Goal: Task Accomplishment & Management: Complete application form

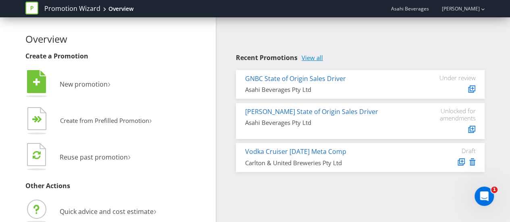
click at [309, 62] on div "Recent Promotions View all GNBC State of Origin Sales Driver Asahi Beverages Pt…" at bounding box center [360, 113] width 249 height 118
click at [309, 59] on link "View all" at bounding box center [312, 57] width 21 height 7
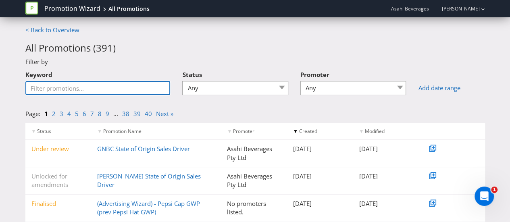
click at [113, 92] on input "Keyword" at bounding box center [97, 88] width 145 height 14
type input "LIV"
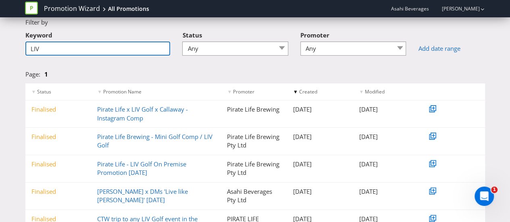
scroll to position [75, 0]
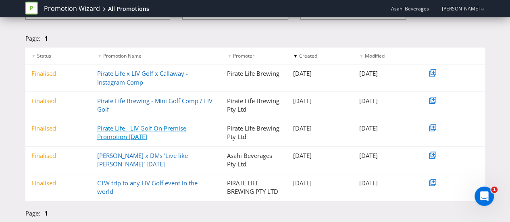
click at [142, 136] on link "Pirate Life - LIV Golf On Premise Promotion [DATE]" at bounding box center [141, 132] width 89 height 17
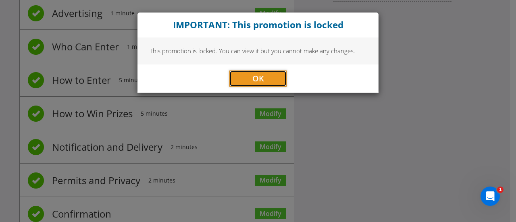
click at [253, 84] on button "OK" at bounding box center [258, 79] width 57 height 16
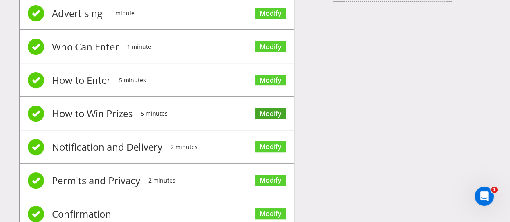
click at [272, 104] on span "Modify" at bounding box center [270, 113] width 31 height 32
click at [275, 110] on link "Modify" at bounding box center [270, 113] width 31 height 11
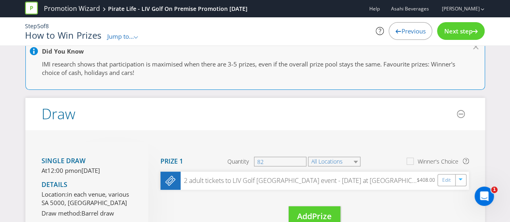
scroll to position [104, 0]
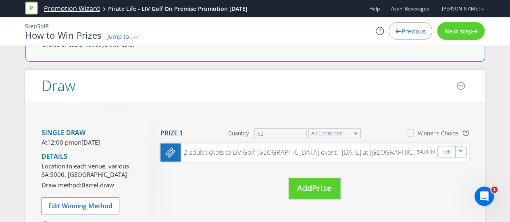
click at [79, 8] on link "Promotion Wizard" at bounding box center [72, 8] width 56 height 9
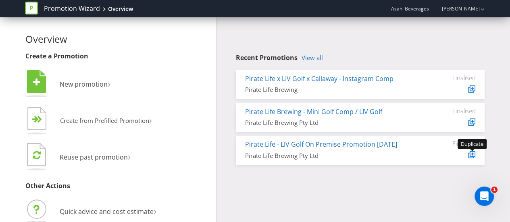
click at [471, 156] on icon at bounding box center [473, 154] width 4 height 4
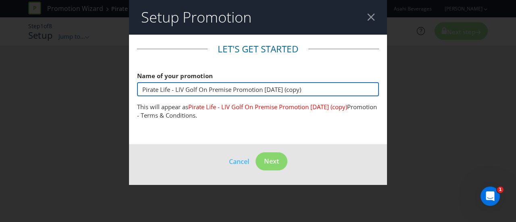
click at [217, 84] on input "Pirate Life - LIV Golf On Premise Promotion [DATE] (copy)" at bounding box center [258, 89] width 242 height 14
drag, startPoint x: 327, startPoint y: 89, endPoint x: 265, endPoint y: 94, distance: 62.3
click at [265, 94] on input "Pirate Life - LIV Golf On Premise Promotion [DATE] (copy)" at bounding box center [258, 89] width 242 height 14
click at [283, 86] on input "Pirate Life - LIV Golf On Premise Promotion [DATE] (copy)" at bounding box center [258, 89] width 242 height 14
click at [282, 88] on input "Pirate Life - LIV Golf On Premise Promotion [DATE] (copy)" at bounding box center [258, 89] width 242 height 14
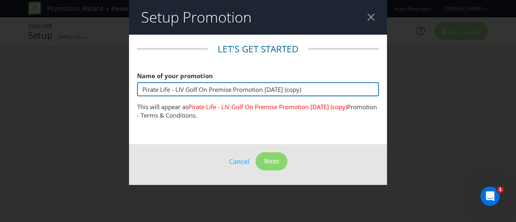
drag, startPoint x: 302, startPoint y: 91, endPoint x: 282, endPoint y: 93, distance: 20.3
click at [282, 93] on input "Pirate Life - LIV Golf On Premise Promotion [DATE] (copy)" at bounding box center [258, 89] width 242 height 14
type input "Pirate Life - LIV Golf On Premise Promotion [DATE]"
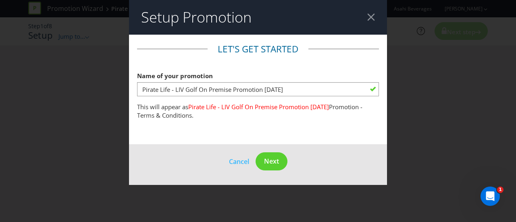
drag, startPoint x: 296, startPoint y: 106, endPoint x: 301, endPoint y: 113, distance: 7.7
click at [297, 107] on span "Pirate Life - LIV Golf On Premise Promotion [DATE]" at bounding box center [258, 107] width 141 height 8
click at [279, 159] on span "Next" at bounding box center [271, 161] width 15 height 9
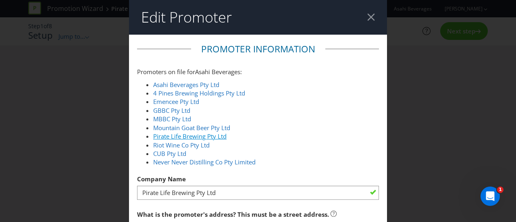
click at [195, 136] on link "Pirate Life Brewing Pty Ltd" at bounding box center [189, 136] width 73 height 8
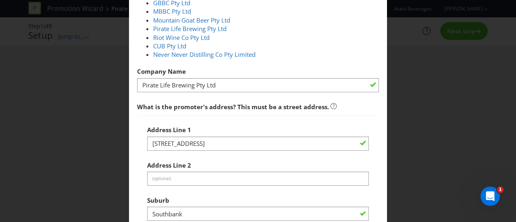
scroll to position [121, 0]
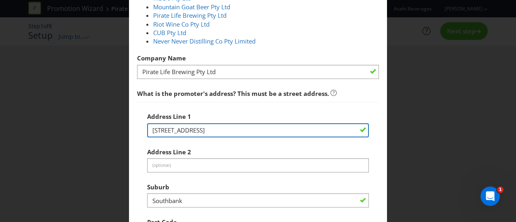
click at [194, 132] on input "[STREET_ADDRESS]" at bounding box center [258, 130] width 222 height 14
type input "[STREET_ADDRESS][PERSON_NAME]"
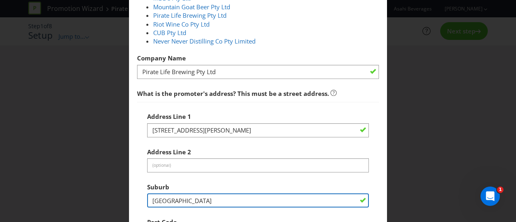
type input "[GEOGRAPHIC_DATA]"
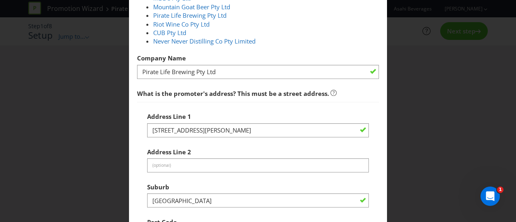
scroll to position [246, 0]
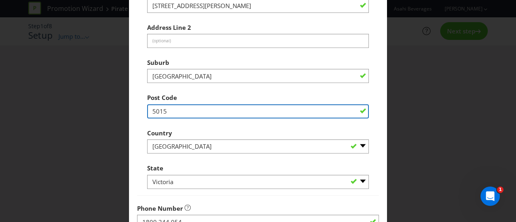
type input "5015"
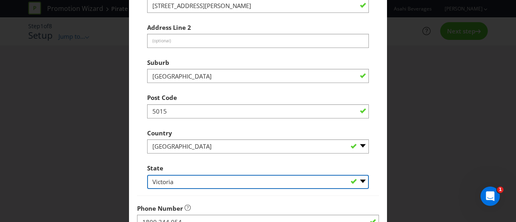
click at [193, 179] on select "-- Please Select -- [GEOGRAPHIC_DATA] [GEOGRAPHIC_DATA] [GEOGRAPHIC_DATA] [GEOG…" at bounding box center [258, 182] width 222 height 14
click at [147, 175] on select "-- Please Select -- [GEOGRAPHIC_DATA] [GEOGRAPHIC_DATA] [GEOGRAPHIC_DATA] [GEOG…" at bounding box center [258, 182] width 222 height 14
click at [190, 181] on select "-- Please Select -- [GEOGRAPHIC_DATA] [GEOGRAPHIC_DATA] [GEOGRAPHIC_DATA] [GEOG…" at bounding box center [258, 182] width 222 height 14
select select "SA"
click at [147, 175] on select "-- Please Select -- [GEOGRAPHIC_DATA] [GEOGRAPHIC_DATA] [GEOGRAPHIC_DATA] [GEOG…" at bounding box center [258, 182] width 222 height 14
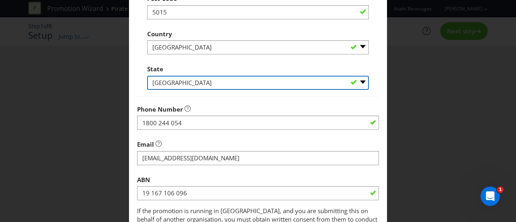
scroll to position [367, 0]
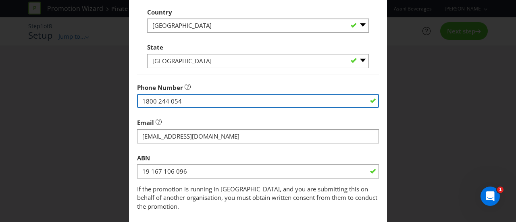
click at [190, 101] on input "1800 244 054" at bounding box center [258, 101] width 242 height 14
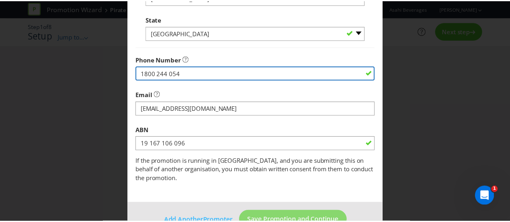
scroll to position [407, 0]
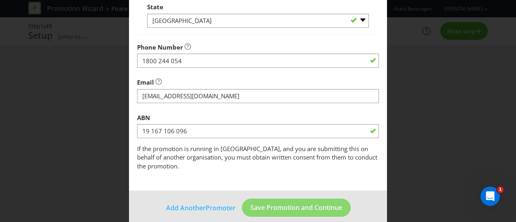
click at [215, 151] on span "If the promotion is running in [GEOGRAPHIC_DATA], and you are submitting this o…" at bounding box center [257, 157] width 240 height 25
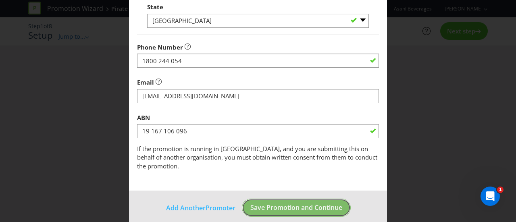
click at [276, 203] on span "Save Promotion and Continue" at bounding box center [296, 207] width 92 height 9
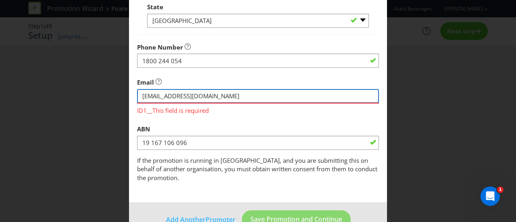
drag, startPoint x: 194, startPoint y: 100, endPoint x: 219, endPoint y: 98, distance: 25.1
click at [194, 100] on input "string" at bounding box center [258, 96] width 242 height 14
click at [223, 97] on input "string" at bounding box center [258, 96] width 242 height 14
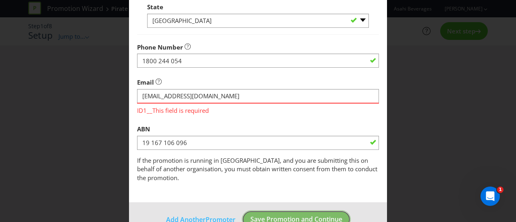
click at [317, 211] on button "Save Promotion and Continue" at bounding box center [296, 220] width 109 height 18
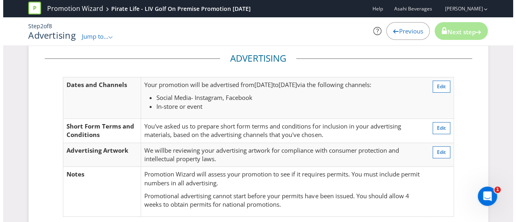
scroll to position [81, 0]
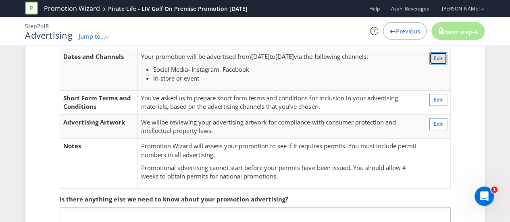
click at [438, 58] on span "Edit" at bounding box center [438, 58] width 9 height 7
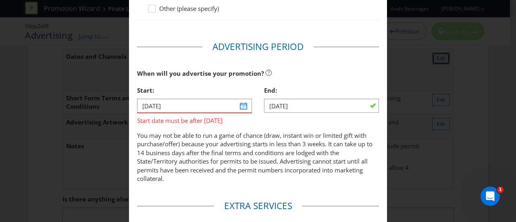
scroll to position [284, 0]
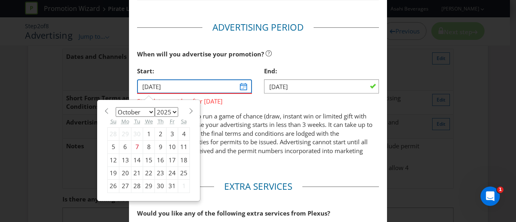
click at [241, 85] on input "[DATE]" at bounding box center [194, 86] width 115 height 14
click at [146, 112] on p "You may not be able to run a game of chance (draw, instant win or limited gift …" at bounding box center [258, 138] width 242 height 52
click at [155, 85] on input "[DATE]" at bounding box center [194, 86] width 115 height 14
click at [146, 110] on select "January February March April May June July August September October November De…" at bounding box center [135, 112] width 39 height 10
select select "0"
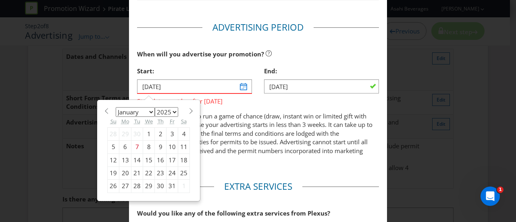
click at [116, 107] on select "January February March April May June July August September October November De…" at bounding box center [135, 112] width 39 height 10
click at [170, 107] on select "2025 2026 2027 2028 2029 2030 2031 2032 2033 2034 2035" at bounding box center [166, 112] width 23 height 10
select select "2026"
click at [155, 107] on select "2025 2026 2027 2028 2029 2030 2031 2032 2033 2034 2035" at bounding box center [166, 112] width 23 height 10
click at [157, 129] on div "1" at bounding box center [161, 133] width 12 height 13
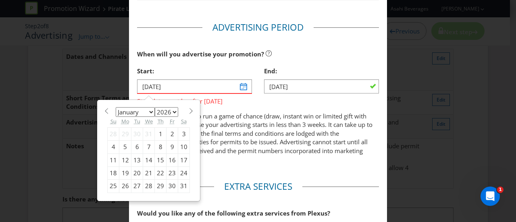
type input "[DATE]"
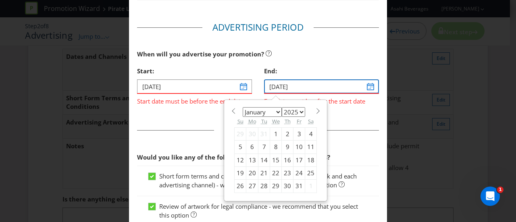
click at [365, 84] on input "[DATE]" at bounding box center [321, 86] width 115 height 14
click at [288, 111] on select "2025 2026 2027 2028 2029 2030 2031 2032 2033 2034 2035" at bounding box center [293, 112] width 23 height 10
select select "2026"
click at [282, 107] on select "2025 2026 2027 2028 2029 2030 2031 2032 2033 2034 2035" at bounding box center [293, 112] width 23 height 10
click at [307, 182] on div "31" at bounding box center [311, 186] width 12 height 13
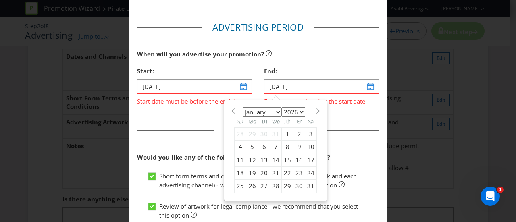
type input "[DATE]"
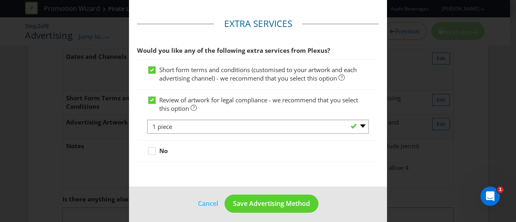
scroll to position [441, 0]
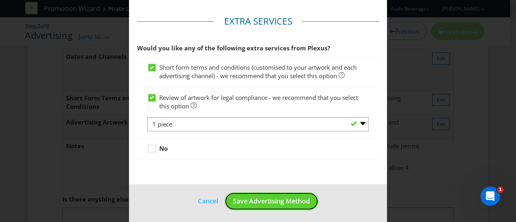
click at [275, 202] on span "Save Advertising Method" at bounding box center [271, 201] width 77 height 9
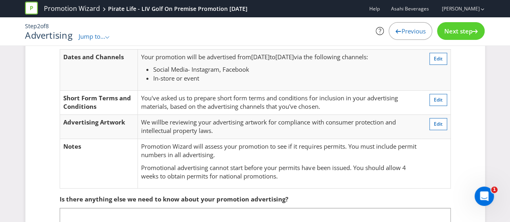
scroll to position [106, 0]
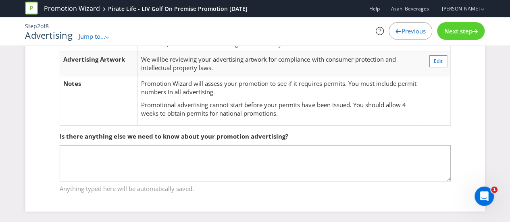
click at [453, 28] on span "Next step" at bounding box center [458, 31] width 28 height 8
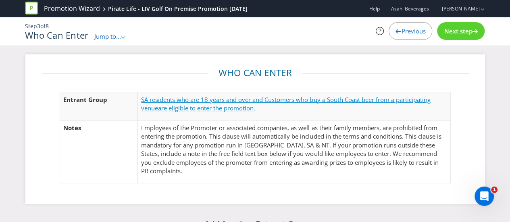
click at [299, 99] on span "SA residents who are 18 years and over and Customers who buy a South Coast beer…" at bounding box center [285, 104] width 289 height 17
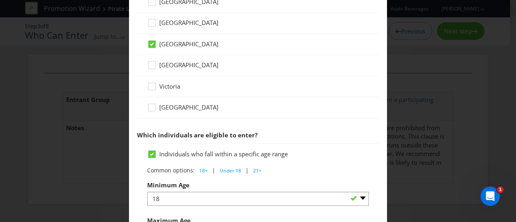
scroll to position [337, 0]
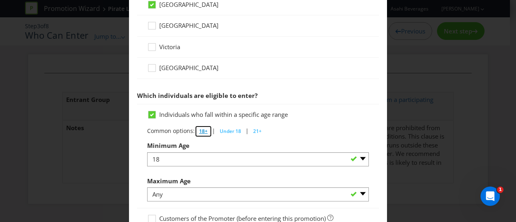
click at [203, 130] on span "18+" at bounding box center [203, 131] width 8 height 7
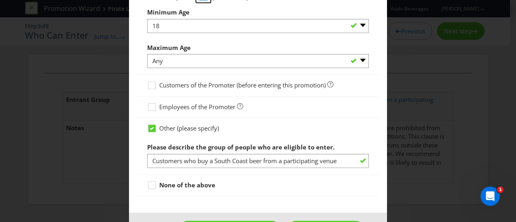
scroll to position [458, 0]
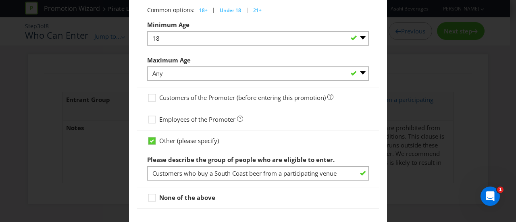
click at [212, 98] on span "Customers of the Promoter (before entering this promotion)" at bounding box center [242, 98] width 167 height 8
click at [0, 0] on input "Customers of the Promoter (before entering this promotion)" at bounding box center [0, 0] width 0 height 0
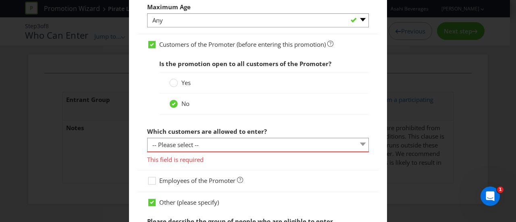
scroll to position [539, 0]
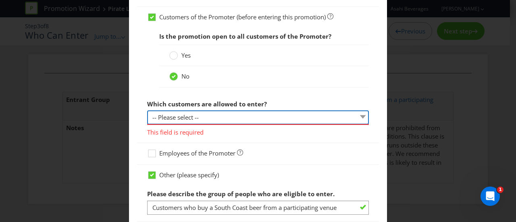
click at [244, 116] on select "-- Please select -- Have a certain type of account Purchased a particular produ…" at bounding box center [258, 118] width 222 height 14
select select "PURCHASED_SPECIFIC_ITEM"
click at [147, 111] on select "-- Please select -- Have a certain type of account Purchased a particular produ…" at bounding box center [258, 118] width 222 height 14
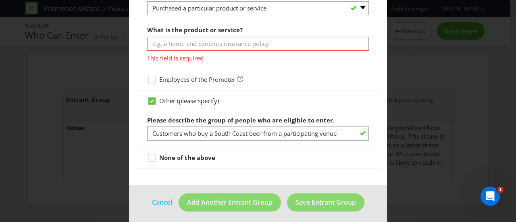
click at [182, 99] on span "Other (please specify)" at bounding box center [189, 101] width 60 height 8
click at [0, 0] on input "Other (please specify)" at bounding box center [0, 0] width 0 height 0
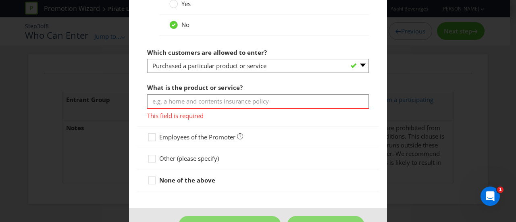
scroll to position [573, 0]
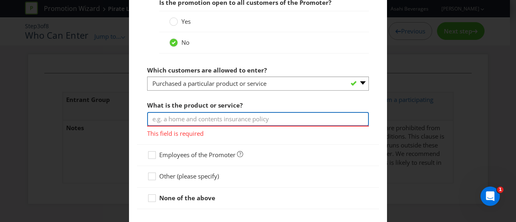
click at [201, 114] on input "text" at bounding box center [258, 119] width 222 height 14
drag, startPoint x: 164, startPoint y: 116, endPoint x: 131, endPoint y: 116, distance: 32.7
type input "any Pirate Life beer"
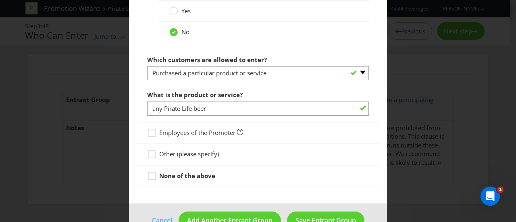
scroll to position [601, 0]
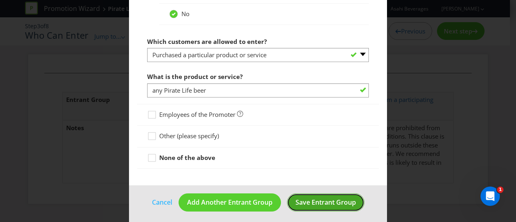
click at [315, 200] on span "Save Entrant Group" at bounding box center [326, 202] width 61 height 9
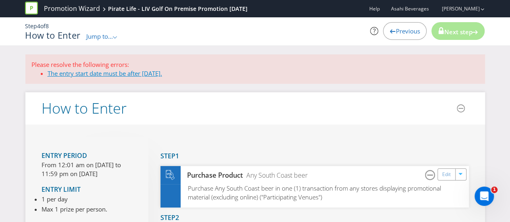
click at [141, 76] on link "The entry start date must be after [DATE]." at bounding box center [105, 73] width 115 height 8
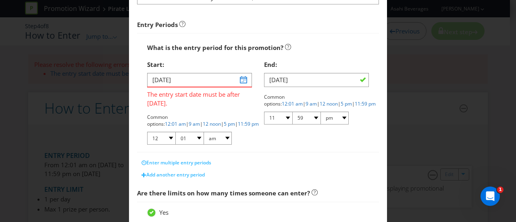
scroll to position [74, 0]
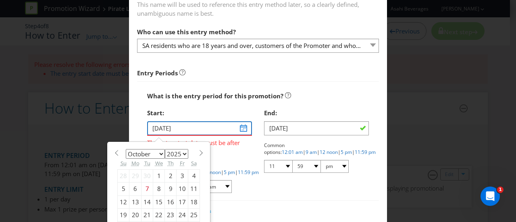
click at [239, 129] on input "[DATE]" at bounding box center [199, 128] width 105 height 14
click at [148, 158] on select "January February March April May June July August September October November De…" at bounding box center [145, 154] width 39 height 10
select select "0"
click at [126, 149] on select "January February March April May June July August September October November De…" at bounding box center [145, 154] width 39 height 10
click at [157, 175] on div "1" at bounding box center [159, 175] width 12 height 13
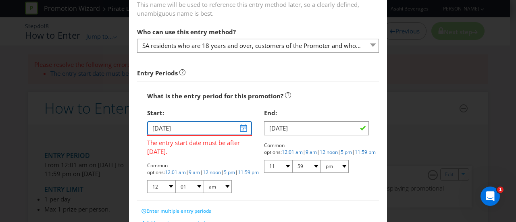
click at [242, 131] on input "[DATE]" at bounding box center [199, 128] width 105 height 14
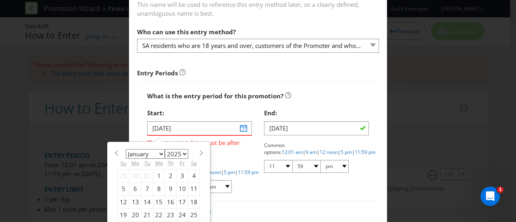
click at [178, 151] on select "2025 2026 2027 2028 2029 2030 2031 2032 2033 2034 2035" at bounding box center [176, 154] width 23 height 10
select select "2026"
click at [165, 149] on select "2025 2026 2027 2028 2029 2030 2031 2032 2033 2034 2035" at bounding box center [176, 154] width 23 height 10
click at [169, 175] on div "1" at bounding box center [171, 175] width 12 height 13
type input "[DATE]"
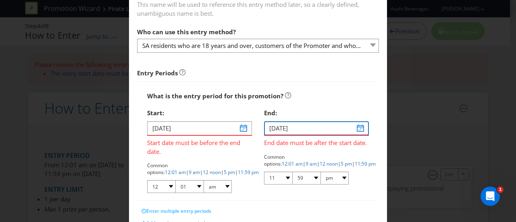
click at [357, 128] on input "[DATE]" at bounding box center [316, 128] width 105 height 14
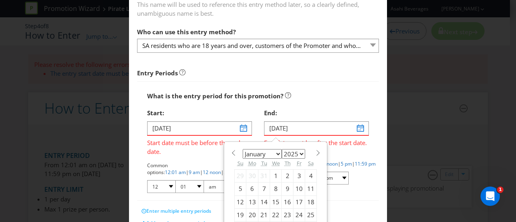
click at [295, 150] on select "2025 2026 2027 2028 2029 2030 2031 2032 2033 2034 2035" at bounding box center [293, 154] width 23 height 10
select select "2026"
click at [282, 149] on select "2025 2026 2027 2028 2029 2030 2031 2032 2033 2034 2035" at bounding box center [293, 154] width 23 height 10
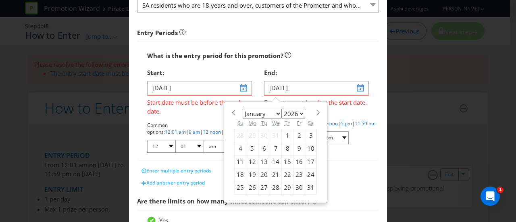
click at [308, 187] on div "31" at bounding box center [311, 188] width 12 height 13
type input "[DATE]"
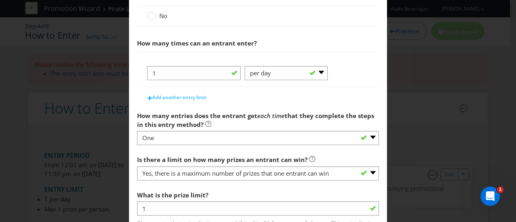
scroll to position [266, 0]
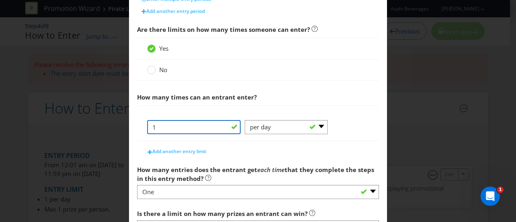
click at [233, 126] on input "1" at bounding box center [194, 127] width 94 height 14
click at [233, 125] on input "1" at bounding box center [194, 127] width 94 height 14
drag, startPoint x: 231, startPoint y: 124, endPoint x: 169, endPoint y: 123, distance: 61.7
click at [169, 123] on input "1" at bounding box center [194, 127] width 94 height 14
type input "5"
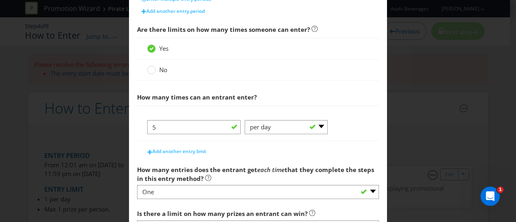
click at [192, 106] on div "5 -- Please Select -- per person per day per purchase per transaction Other (pl…" at bounding box center [258, 123] width 242 height 35
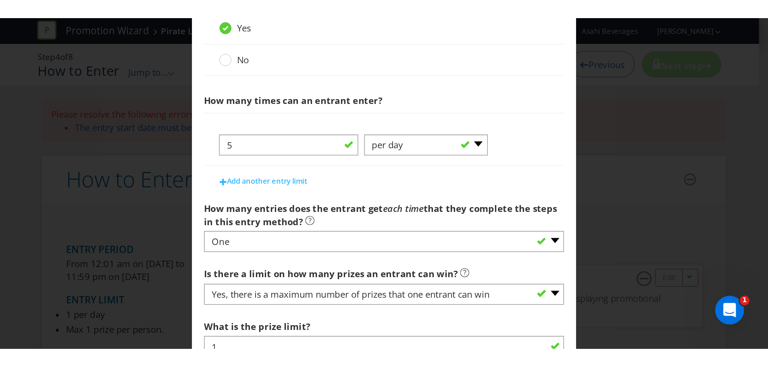
scroll to position [387, 0]
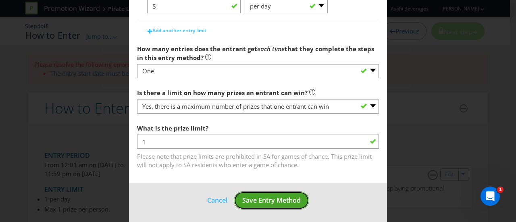
click at [261, 192] on button "Save Entry Method" at bounding box center [271, 201] width 75 height 18
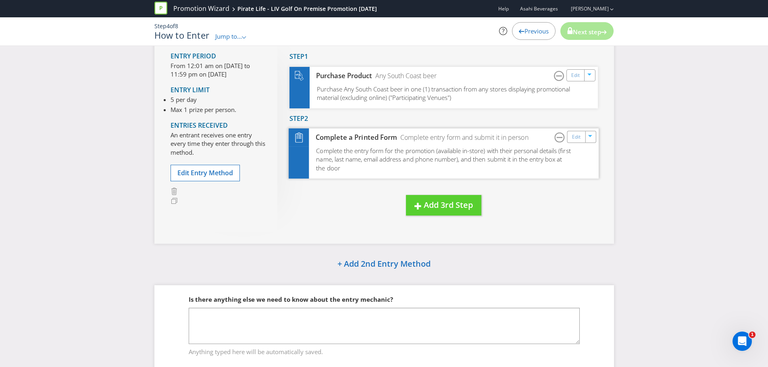
scroll to position [137, 0]
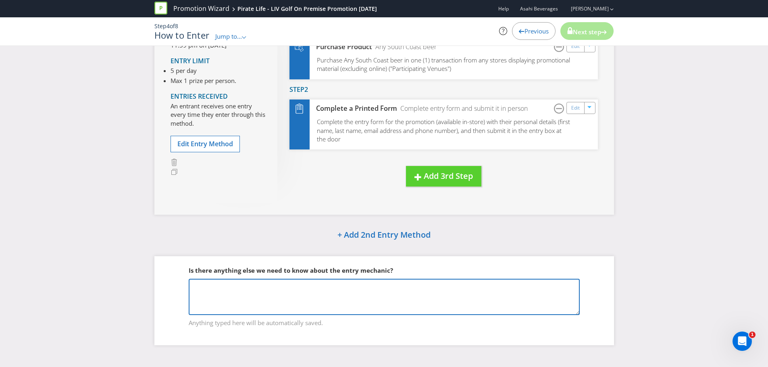
click at [341, 222] on textarea at bounding box center [384, 297] width 391 height 36
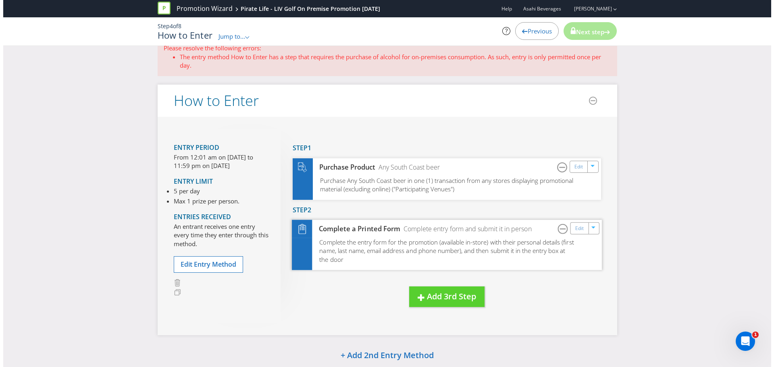
scroll to position [16, 0]
click at [510, 222] on div "Edit" at bounding box center [581, 229] width 29 height 12
click at [510, 222] on link "Edit" at bounding box center [576, 229] width 8 height 9
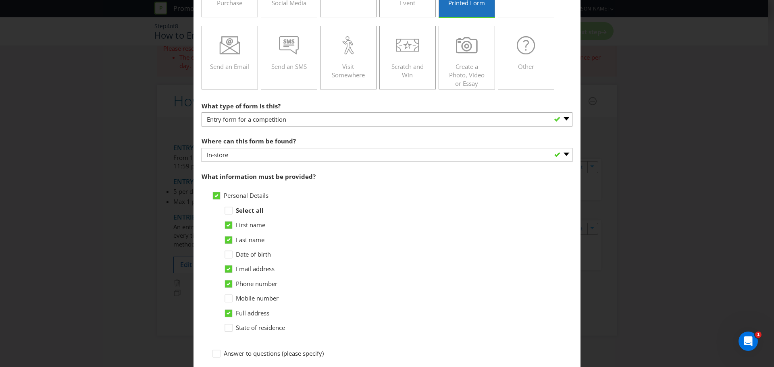
scroll to position [202, 0]
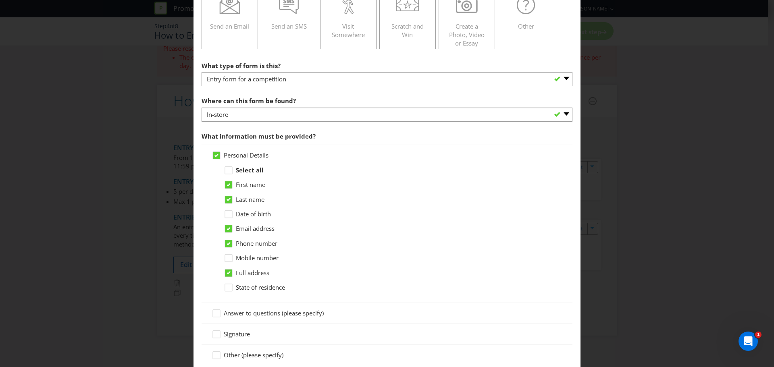
click at [510, 60] on div "How to Enter Did You Know IMI research shows that ease of participation is one …" at bounding box center [387, 183] width 774 height 367
click at [253, 222] on span "Full address" at bounding box center [252, 273] width 33 height 8
click at [0, 0] on input "Full address" at bounding box center [0, 0] width 0 height 0
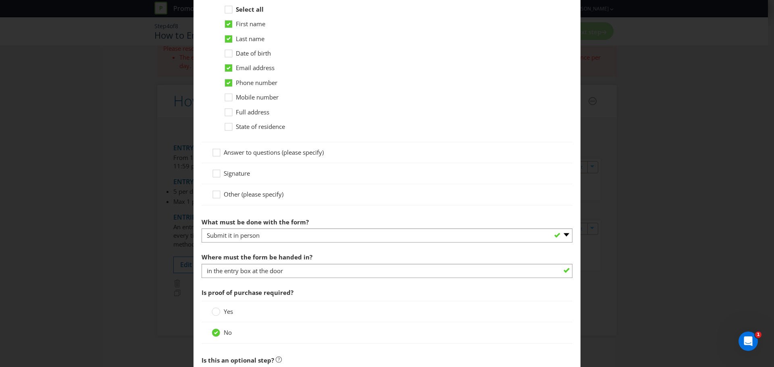
scroll to position [444, 0]
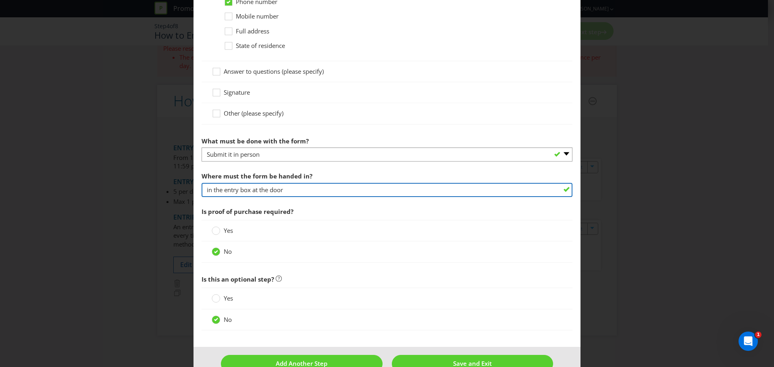
click at [281, 189] on input "in the entry box at the door" at bounding box center [387, 190] width 371 height 14
click at [290, 190] on input "in the entry box at the door" at bounding box center [387, 190] width 371 height 14
drag, startPoint x: 292, startPoint y: 190, endPoint x: 270, endPoint y: 195, distance: 22.4
click at [270, 195] on input "in the entry box at the door" at bounding box center [387, 190] width 371 height 14
type input "in the entry box at the venue of purchase"
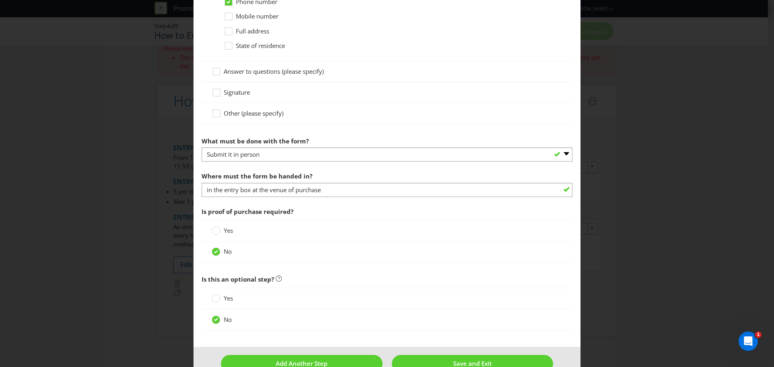
click at [340, 208] on span "Is proof of purchase required?" at bounding box center [387, 212] width 371 height 17
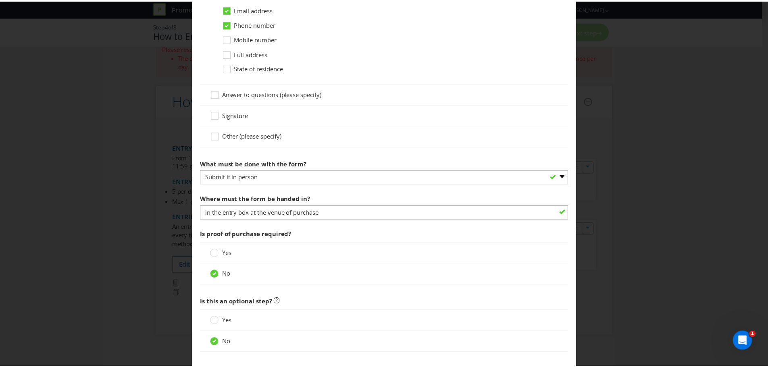
scroll to position [463, 0]
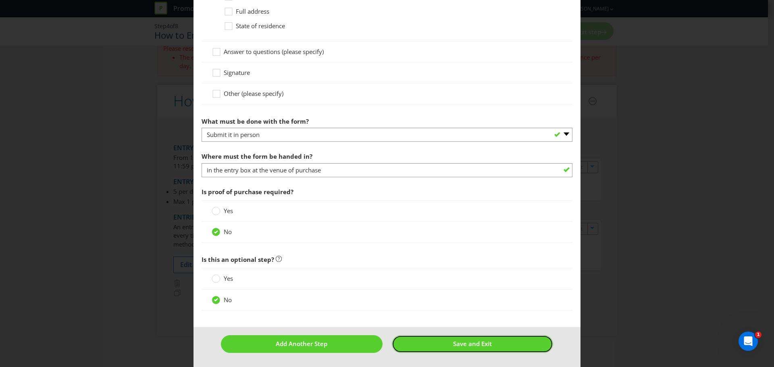
click at [504, 222] on button "Save and Exit" at bounding box center [473, 344] width 162 height 17
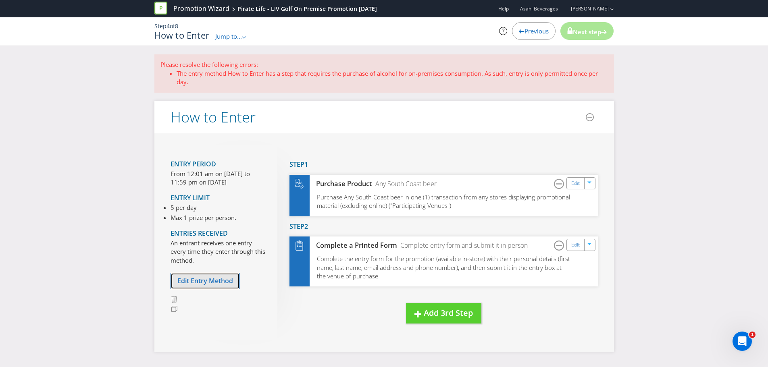
click at [224, 222] on span "Edit Entry Method" at bounding box center [205, 281] width 56 height 9
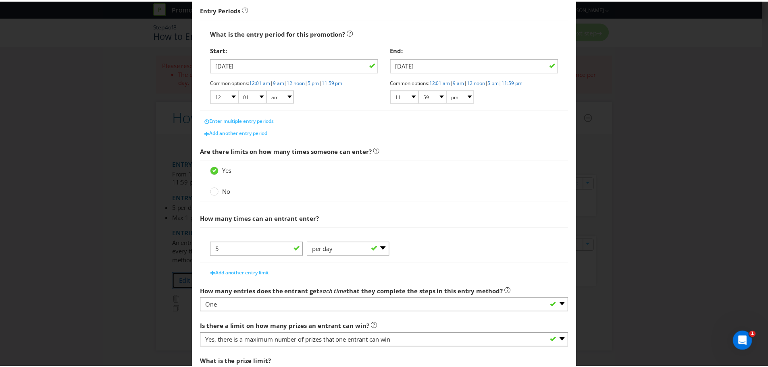
scroll to position [202, 0]
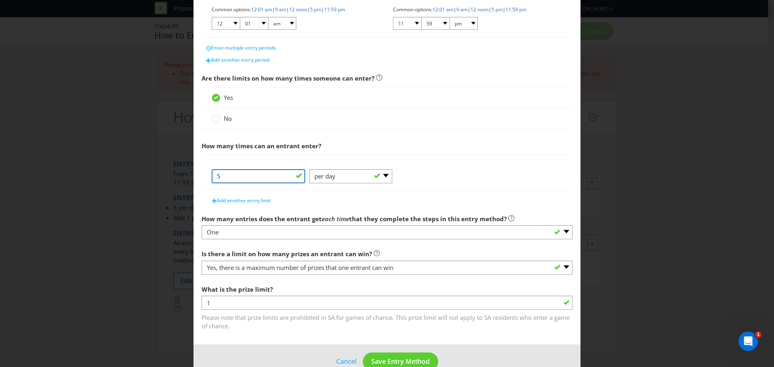
click at [267, 179] on input "5" at bounding box center [259, 176] width 94 height 14
type input "1"
click at [401, 222] on button "Save Entry Method" at bounding box center [400, 362] width 75 height 18
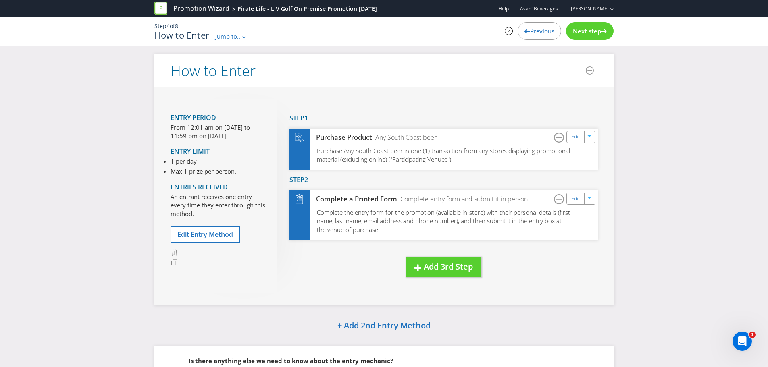
scroll to position [91, 0]
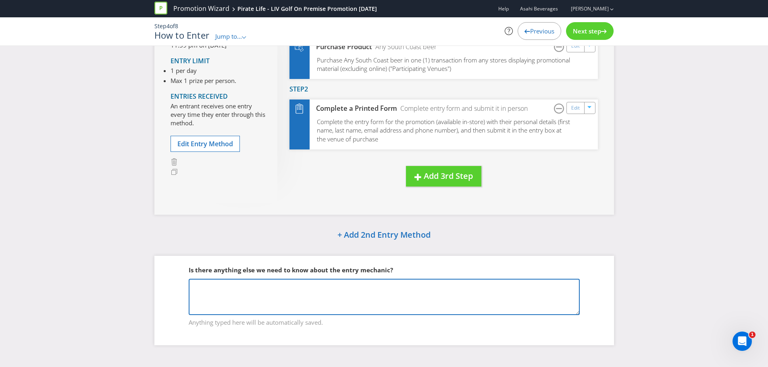
click at [394, 222] on textarea at bounding box center [384, 297] width 391 height 36
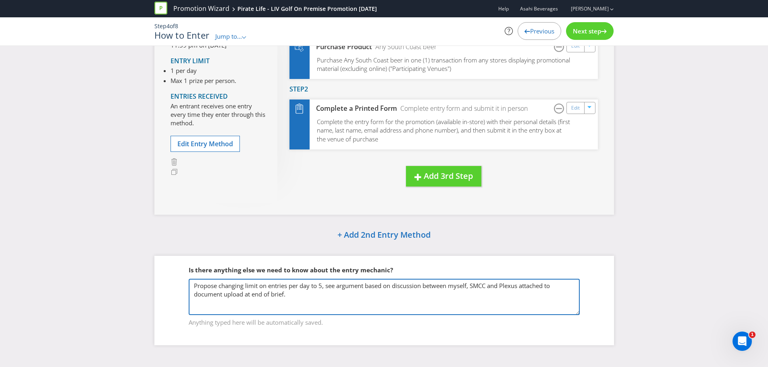
scroll to position [0, 0]
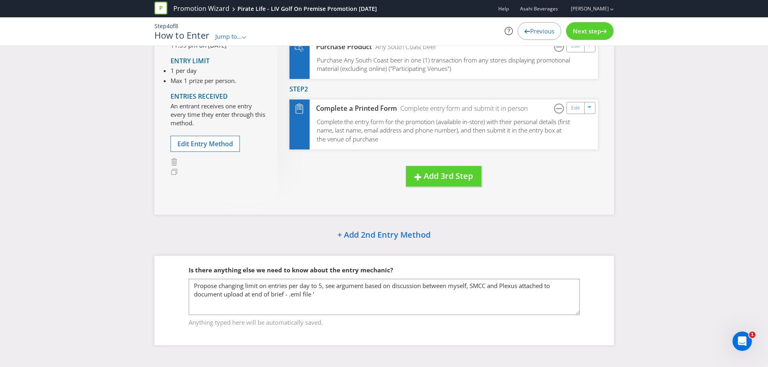
click at [510, 169] on div "How to Enter Entry Period From 12:01 am on [DATE] to 11:59 pm on [DATE] Entry L…" at bounding box center [384, 161] width 768 height 394
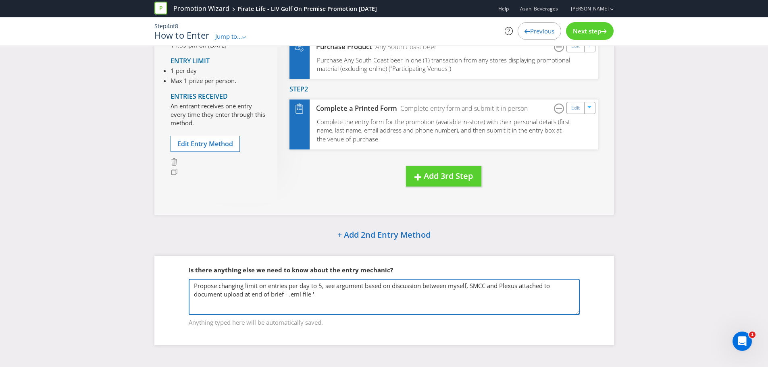
click at [416, 222] on textarea "Propose changing limit on entries per day to 5, see argument based on discussio…" at bounding box center [384, 297] width 391 height 36
paste textarea "RE_ Pirate Life - [PERSON_NAME] Traveler CTW Retail Promotion"
type textarea "Propose changing limit on entries per day to 5, see argument based on discussio…"
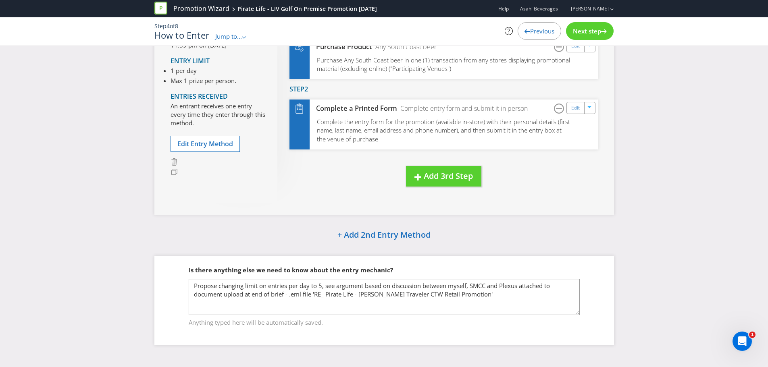
click at [485, 222] on div "Is there anything else we need to know about the entry mechanic? Propose changi…" at bounding box center [384, 300] width 460 height 89
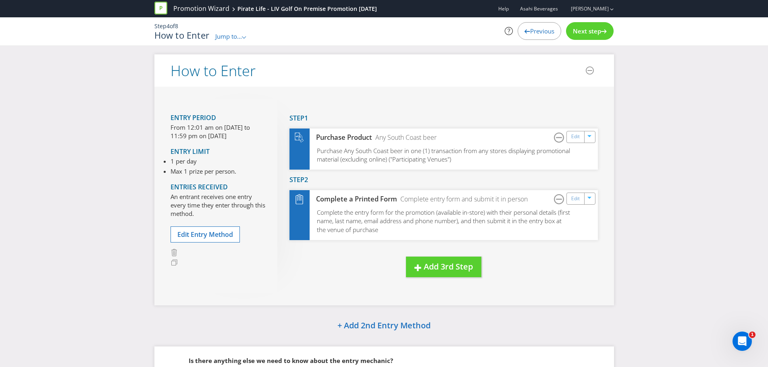
click at [510, 31] on span "Next step" at bounding box center [587, 31] width 28 height 8
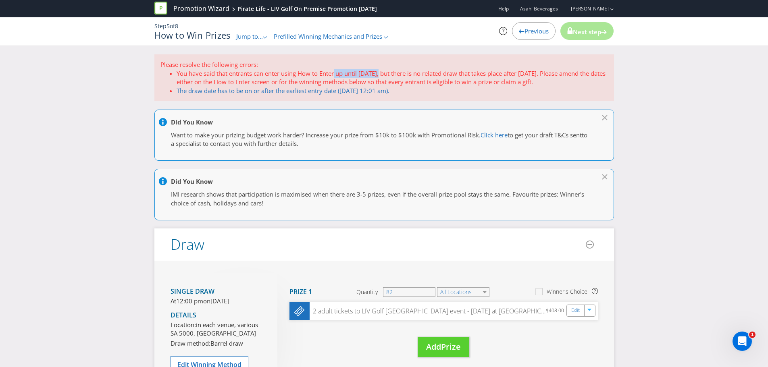
drag, startPoint x: 336, startPoint y: 74, endPoint x: 385, endPoint y: 75, distance: 48.8
click at [385, 75] on li "You have said that entrants can enter using How to Enter up until [DATE], but t…" at bounding box center [393, 77] width 432 height 17
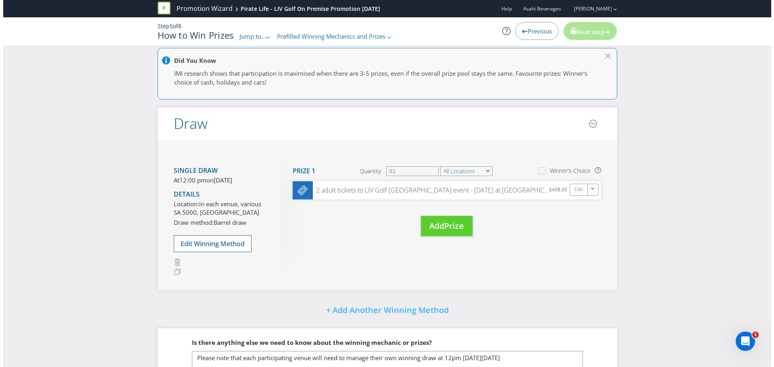
scroll to position [192, 0]
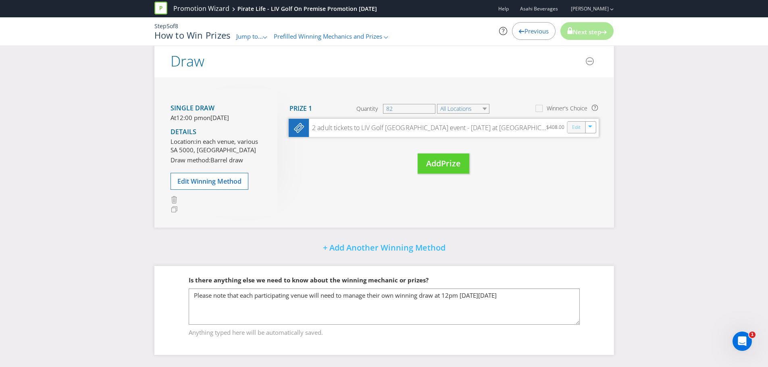
click at [510, 123] on link "Edit" at bounding box center [576, 127] width 8 height 9
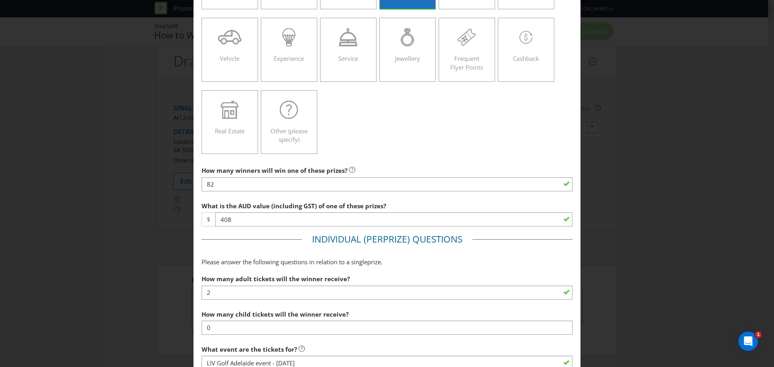
scroll to position [121, 0]
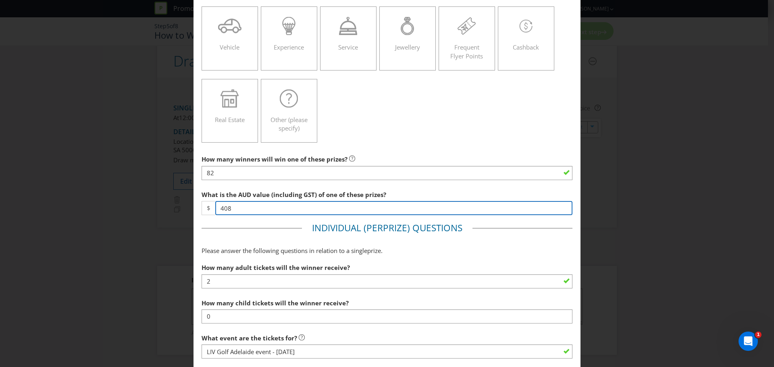
click at [234, 214] on input "408" at bounding box center [393, 208] width 357 height 14
type input "478"
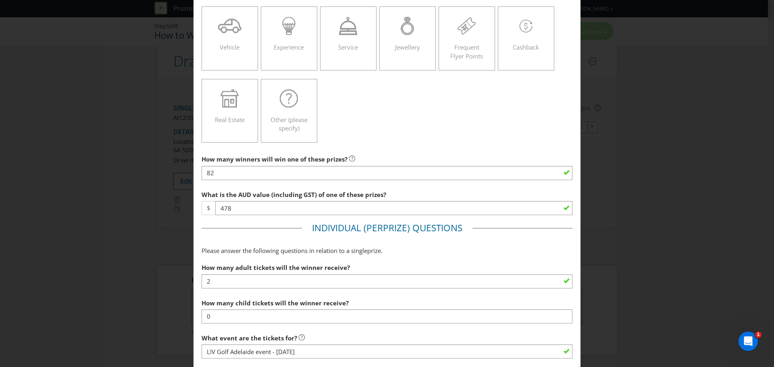
click at [257, 194] on span "What is the AUD value (including GST) of one of these prizes?" at bounding box center [294, 195] width 185 height 8
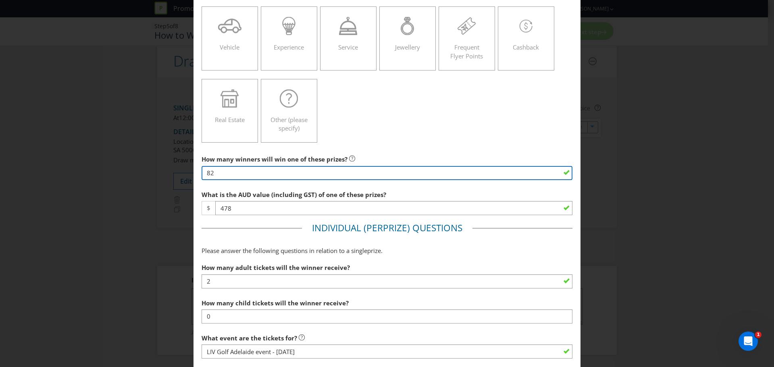
click at [258, 179] on input "82" at bounding box center [387, 173] width 371 height 14
type input "56"
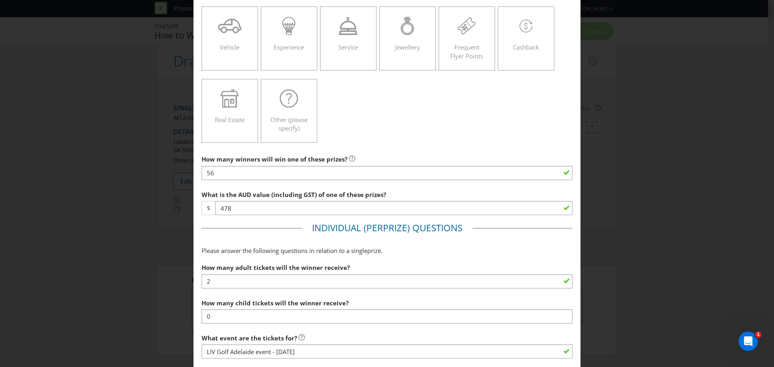
click at [399, 156] on div "How many winners will win one of these prizes? 56" at bounding box center [387, 165] width 371 height 29
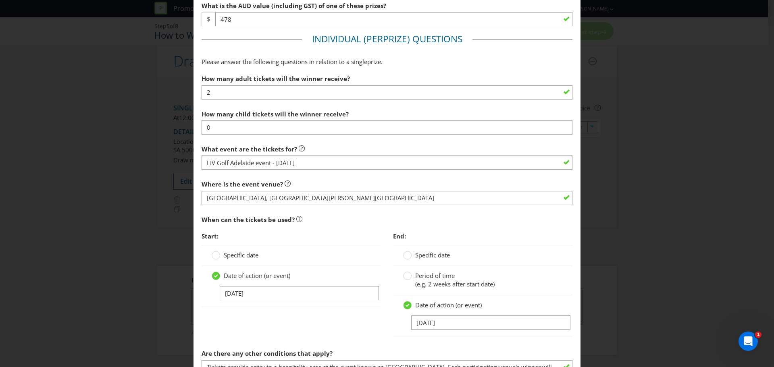
scroll to position [323, 0]
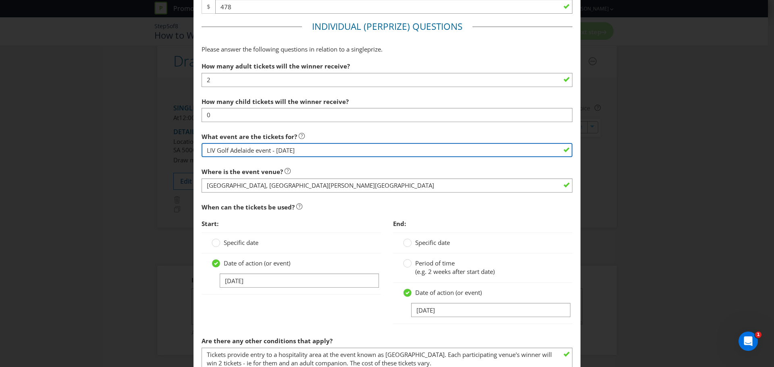
click at [311, 152] on input "LIV Golf Adelaide event - [DATE]" at bounding box center [387, 150] width 371 height 14
type input "LIV Golf Adelaide event - [DATE]"
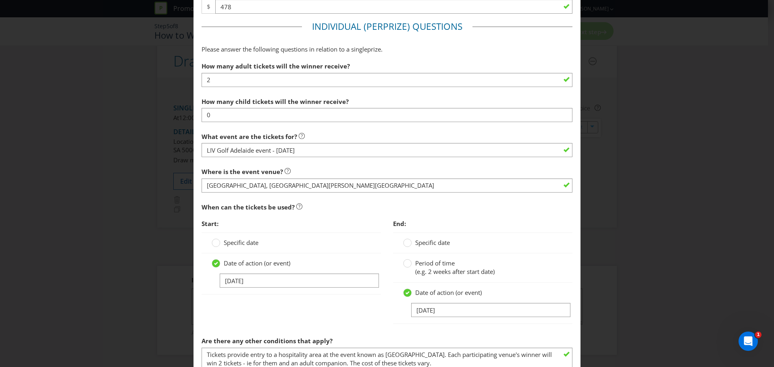
click at [312, 170] on div "Where is the event venue? [GEOGRAPHIC_DATA], [GEOGRAPHIC_DATA][PERSON_NAME][GEO…" at bounding box center [387, 178] width 371 height 29
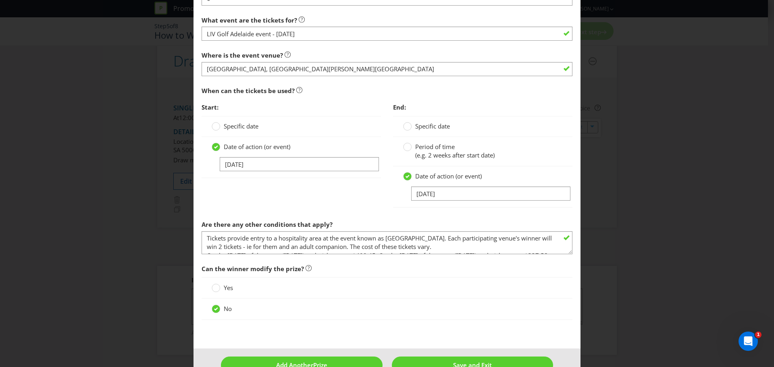
scroll to position [444, 0]
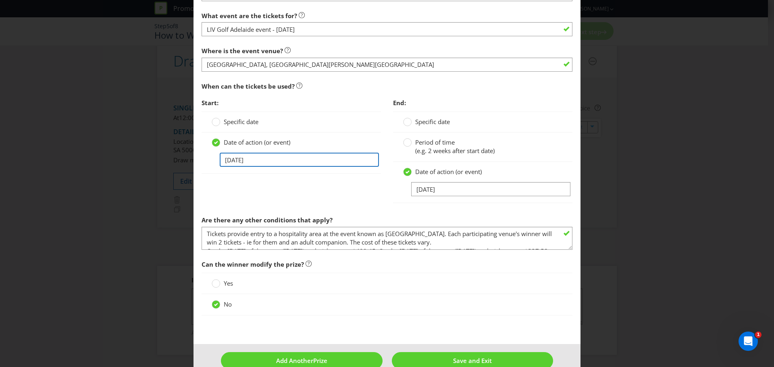
click at [246, 157] on input "[DATE]" at bounding box center [299, 160] width 159 height 14
click at [227, 161] on input "[DATE]" at bounding box center [299, 160] width 159 height 14
type input "[DATE]"
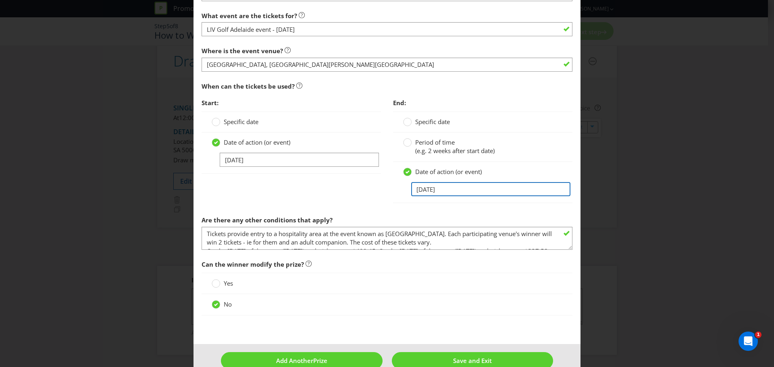
click at [417, 188] on input "[DATE]" at bounding box center [490, 189] width 159 height 14
type input "[DATE]"
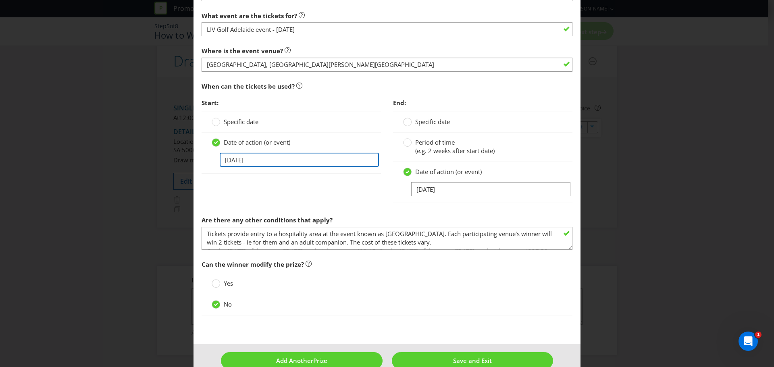
click at [266, 161] on input "[DATE]" at bounding box center [299, 160] width 159 height 14
type input "[DATE]"
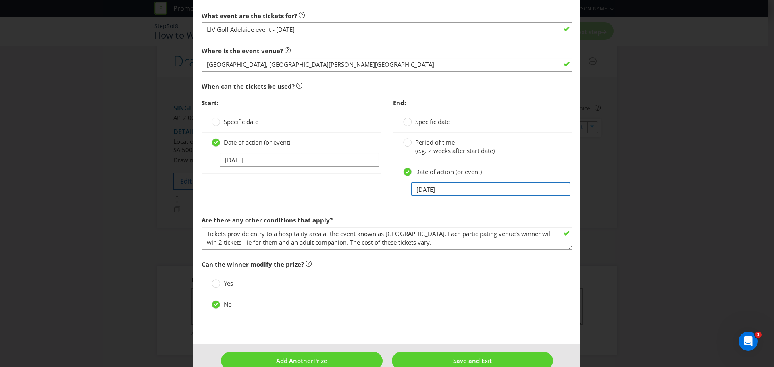
click at [450, 191] on input "[DATE]" at bounding box center [490, 189] width 159 height 14
type input "[DATE]"
click at [510, 222] on div "Are there any other conditions that apply? Tickets provide entry to a hospitali…" at bounding box center [387, 231] width 371 height 38
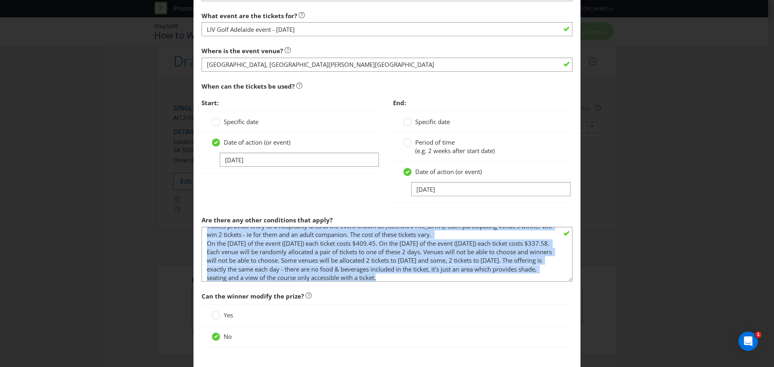
scroll to position [0, 0]
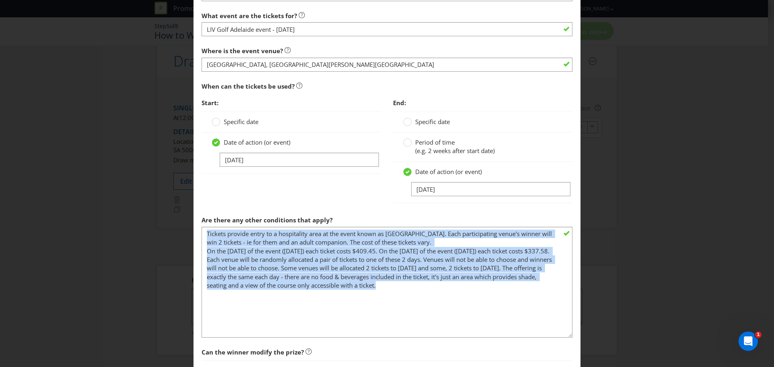
drag, startPoint x: 566, startPoint y: 248, endPoint x: 549, endPoint y: 333, distance: 86.7
click at [510, 222] on textarea "Tickets provide entry to a hospitality area at the event known as [GEOGRAPHIC_D…" at bounding box center [387, 282] width 371 height 111
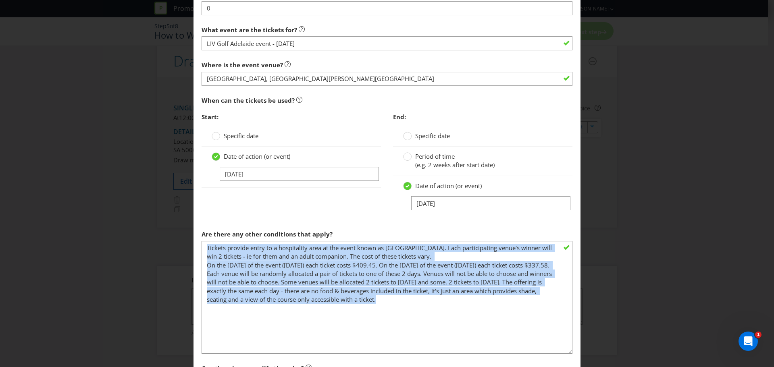
scroll to position [444, 0]
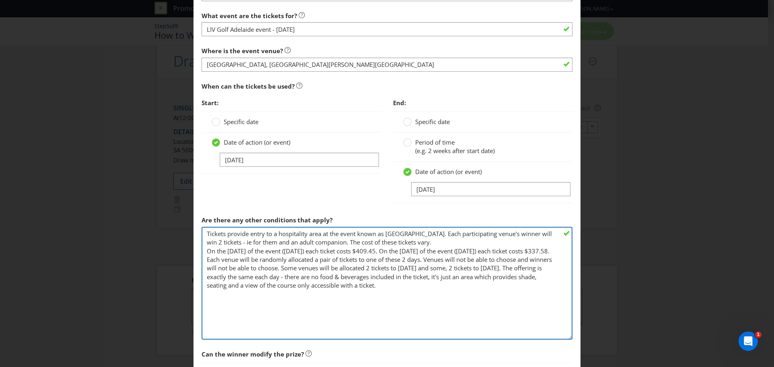
click at [231, 222] on textarea "Tickets provide entry to a hospitality area at the event known as [GEOGRAPHIC_D…" at bounding box center [387, 283] width 371 height 113
click at [235, 222] on textarea "Tickets provide entry to a hospitality area at the event known as [GEOGRAPHIC_D…" at bounding box center [387, 283] width 371 height 113
click at [417, 222] on textarea "Tickets provide entry to a hospitality area at the event known as [GEOGRAPHIC_D…" at bounding box center [387, 283] width 371 height 113
click at [424, 222] on textarea "Tickets provide entry to a hospitality area at the event known as [GEOGRAPHIC_D…" at bounding box center [387, 283] width 371 height 113
drag, startPoint x: 338, startPoint y: 243, endPoint x: 472, endPoint y: 250, distance: 134.9
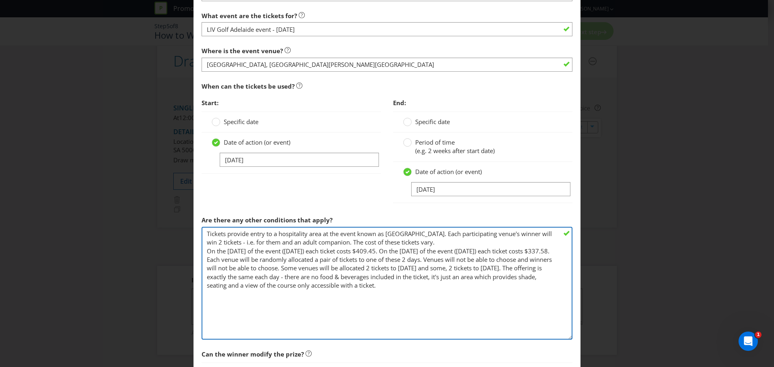
click at [473, 222] on textarea "Tickets provide entry to a hospitality area at the event known as [GEOGRAPHIC_D…" at bounding box center [387, 283] width 371 height 113
click at [439, 222] on textarea "Tickets provide entry to a hospitality area at the event known as [GEOGRAPHIC_D…" at bounding box center [387, 283] width 371 height 113
click at [436, 222] on textarea "Tickets provide entry to a hospitality area at the event known as [GEOGRAPHIC_D…" at bounding box center [387, 283] width 371 height 113
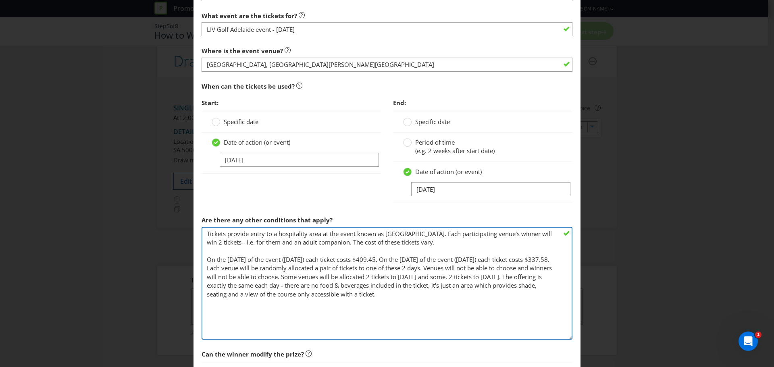
click at [313, 222] on textarea "Tickets provide entry to a hospitality area at the event known as [GEOGRAPHIC_D…" at bounding box center [387, 283] width 371 height 113
drag, startPoint x: 309, startPoint y: 269, endPoint x: 312, endPoint y: 274, distance: 5.6
click at [309, 222] on textarea "Tickets provide entry to a hospitality area at the event known as [GEOGRAPHIC_D…" at bounding box center [387, 283] width 371 height 113
type textarea "Tickets provide entry to a hospitality area at the event known as [GEOGRAPHIC_D…"
